Goal: Complete application form: Complete application form

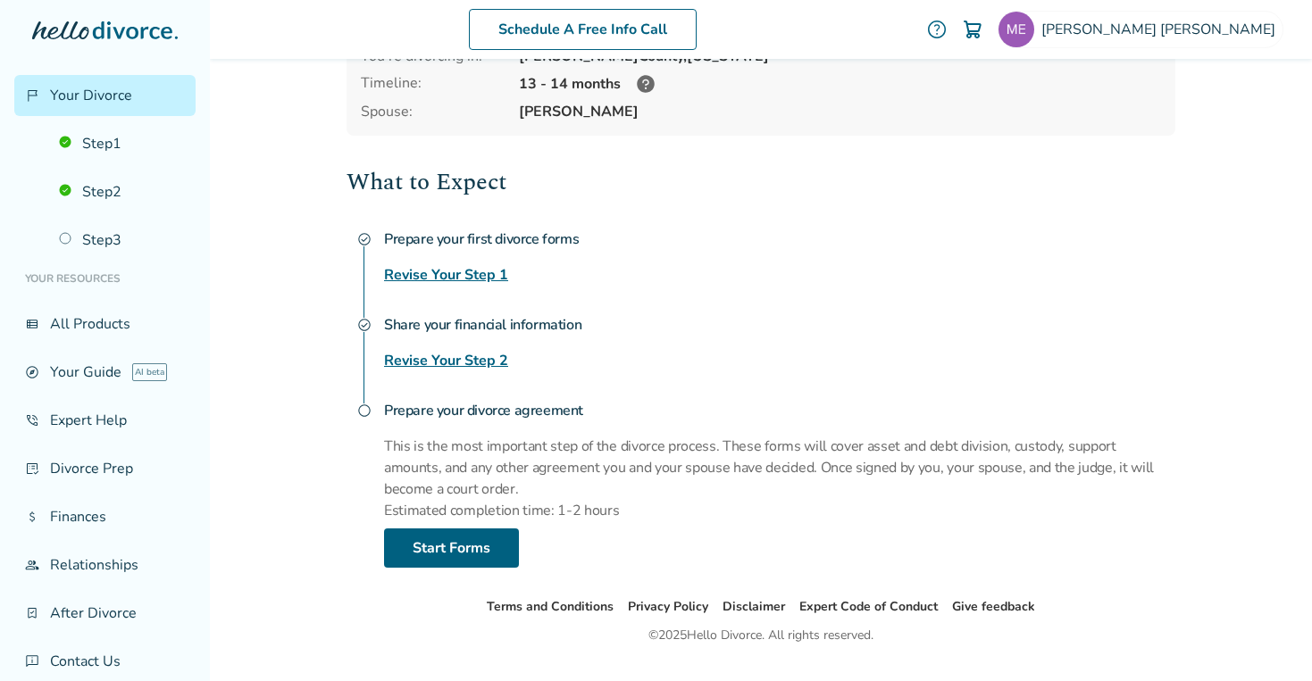
scroll to position [205, 0]
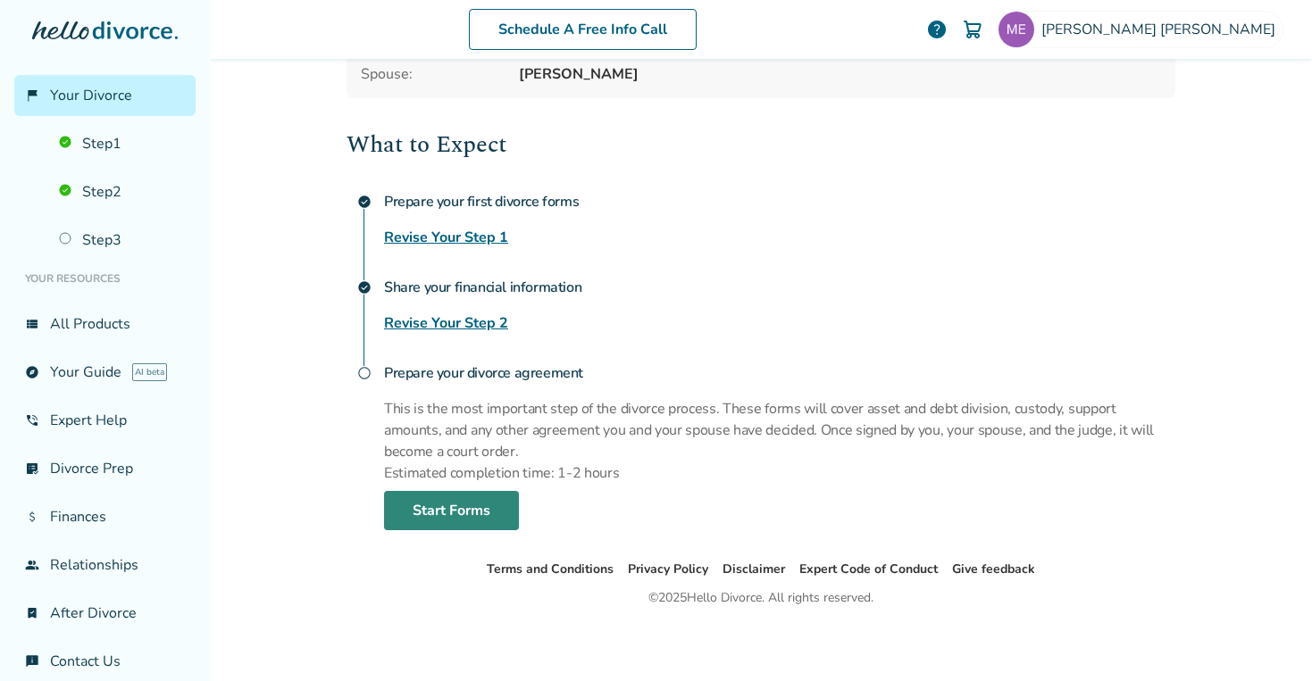
click at [414, 514] on link "Start Forms" at bounding box center [451, 510] width 135 height 39
